Goal: Information Seeking & Learning: Check status

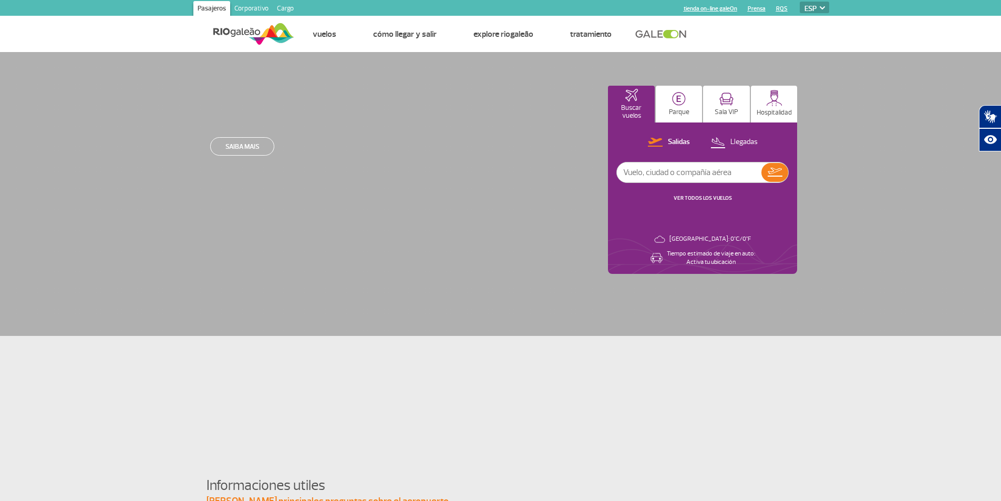
select select "es"
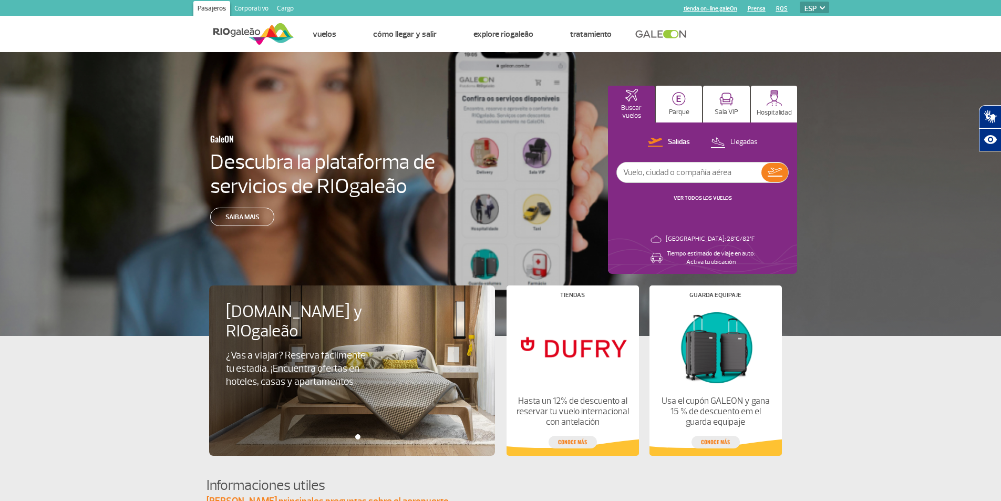
click at [823, 8] on img at bounding box center [822, 7] width 5 height 3
click at [821, 5] on select "PT ENG ESP" at bounding box center [814, 8] width 29 height 12
click at [811, 7] on select "PT ENG ESP" at bounding box center [814, 8] width 29 height 12
click at [800, 2] on select "PT ENG ESP" at bounding box center [814, 8] width 29 height 12
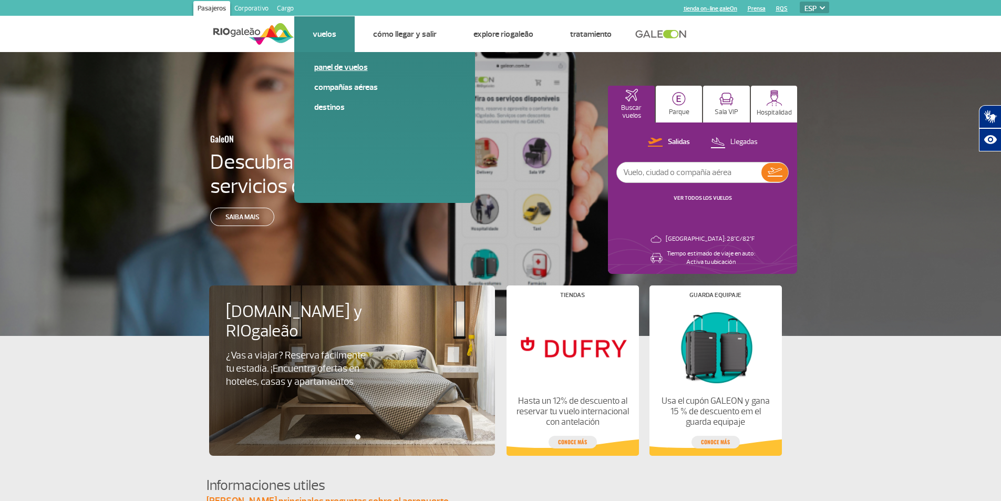
click at [327, 67] on link "Panel de vuelos" at bounding box center [384, 67] width 141 height 12
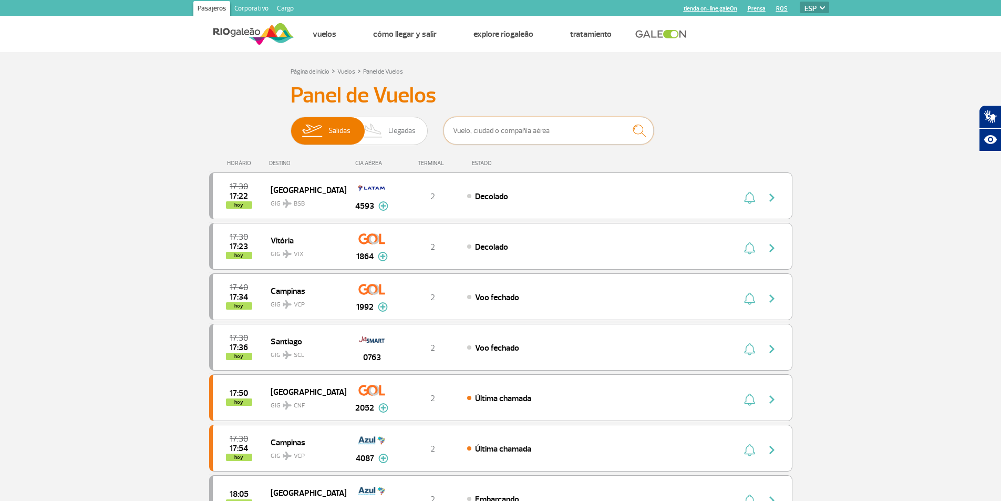
click at [514, 128] on input "text" at bounding box center [548, 131] width 210 height 28
click at [554, 127] on input "text" at bounding box center [548, 131] width 210 height 28
click at [476, 123] on input "text" at bounding box center [548, 131] width 210 height 28
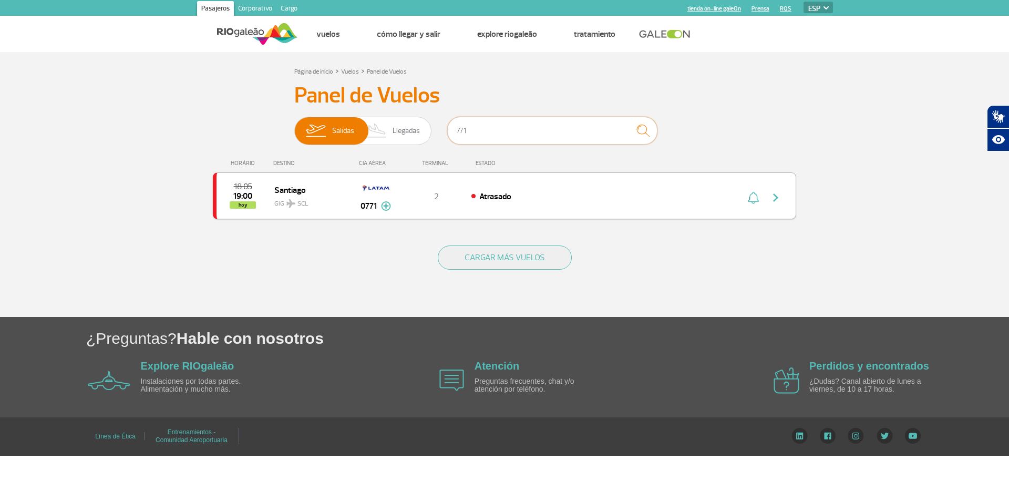
type input "771"
click at [492, 196] on span "Atrasado" at bounding box center [495, 196] width 32 height 11
